Goal: Check status: Check status

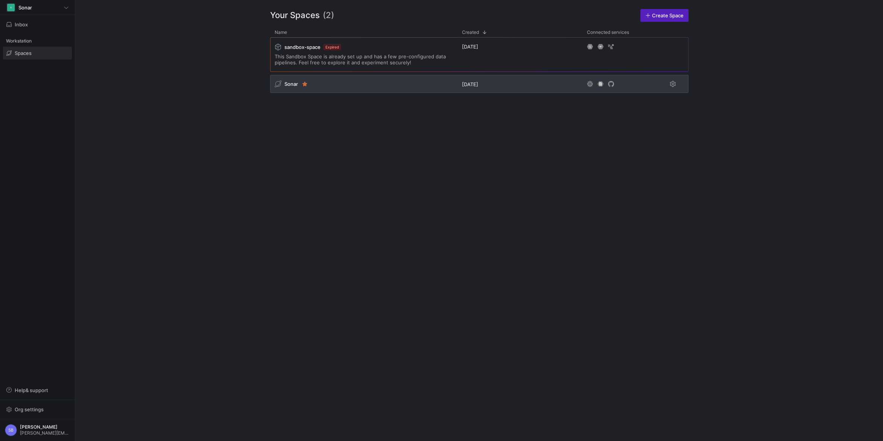
click at [291, 83] on span "Sonar" at bounding box center [291, 84] width 14 height 6
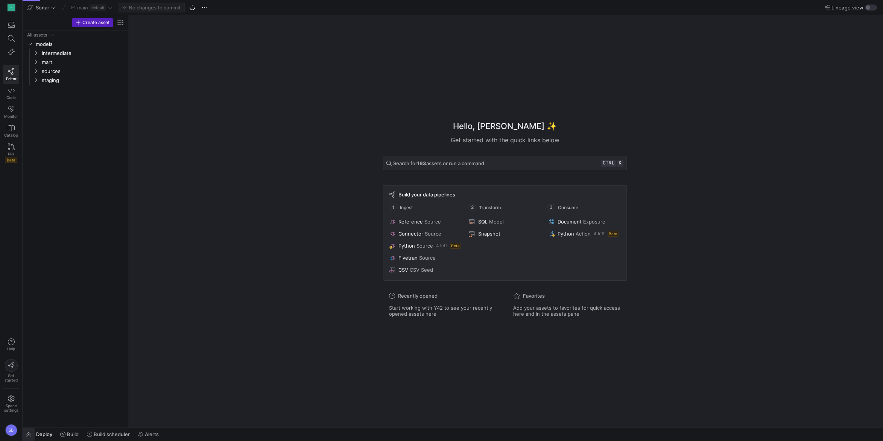
click at [28, 432] on span "button" at bounding box center [29, 434] width 12 height 13
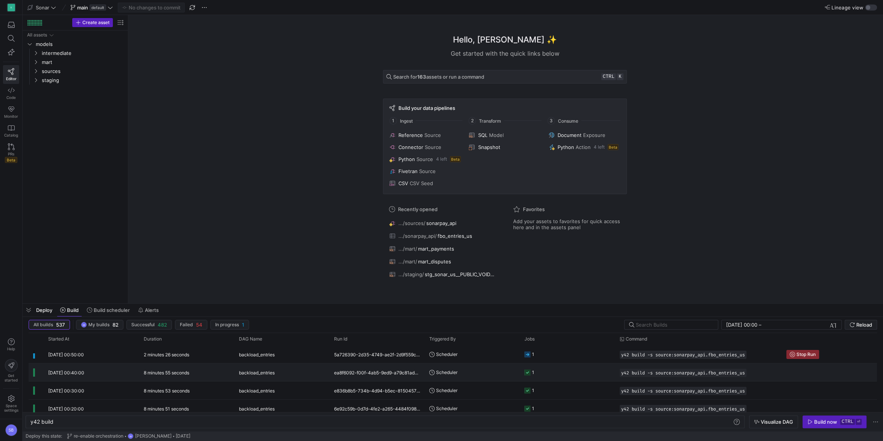
click at [155, 374] on y42-duration "8 minutes 55 seconds" at bounding box center [167, 373] width 46 height 6
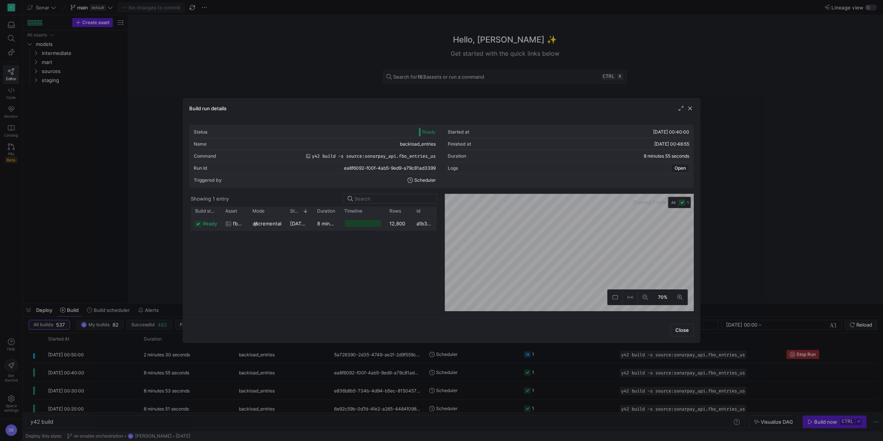
click at [300, 225] on span "[DATE] 00:40:02" at bounding box center [309, 223] width 39 height 6
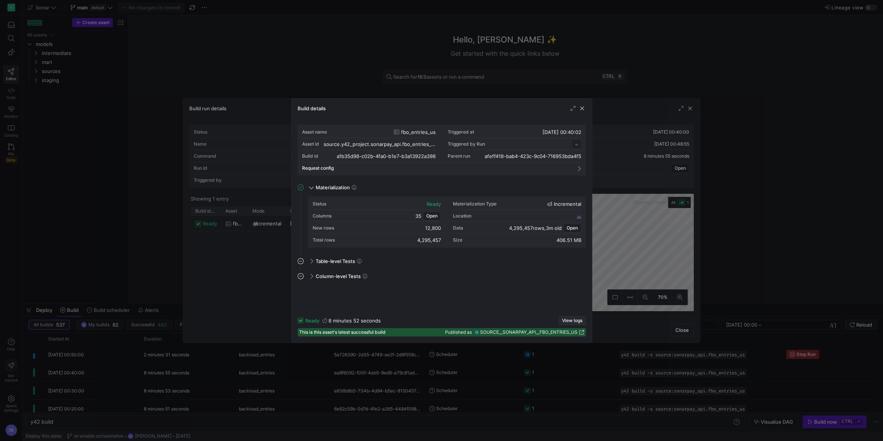
click at [571, 319] on span "View logs" at bounding box center [572, 320] width 20 height 5
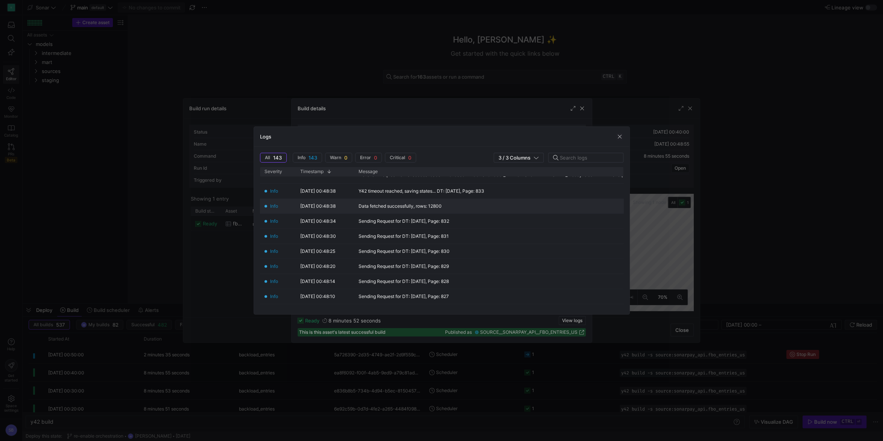
scroll to position [176, 0]
click at [618, 134] on span "button" at bounding box center [620, 137] width 8 height 8
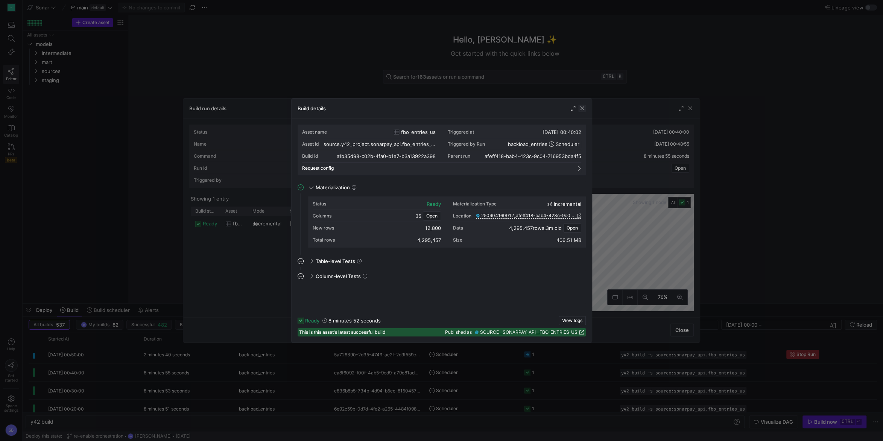
click at [583, 110] on span "button" at bounding box center [582, 109] width 8 height 8
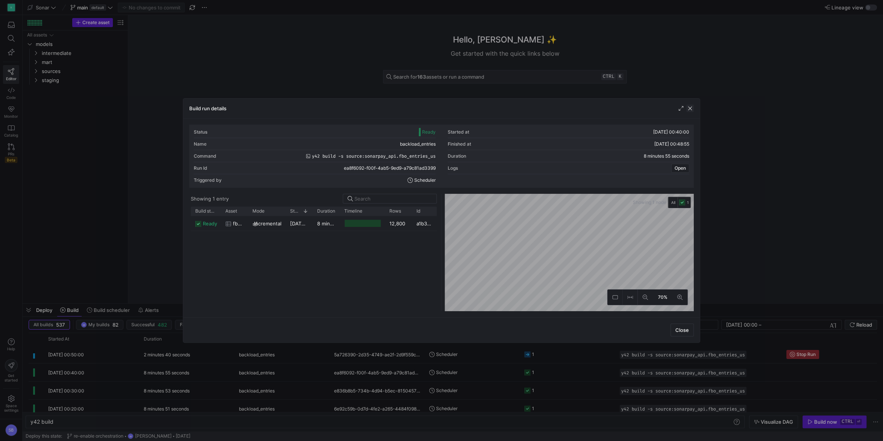
click at [689, 108] on span "button" at bounding box center [690, 109] width 8 height 8
